Goal: Transaction & Acquisition: Purchase product/service

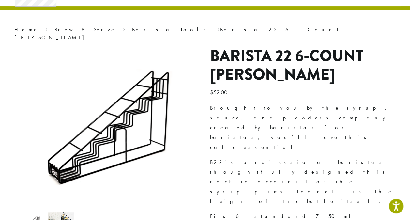
scroll to position [35, 0]
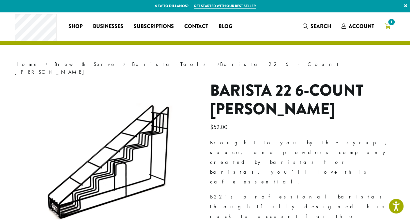
click at [387, 25] on icon "1" at bounding box center [388, 26] width 6 height 5
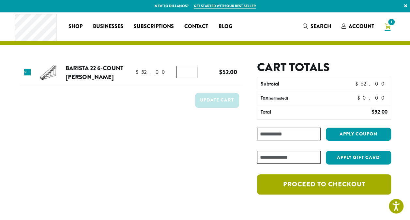
click at [324, 185] on link "Proceed to checkout" at bounding box center [324, 184] width 134 height 20
